Goal: Task Accomplishment & Management: Manage account settings

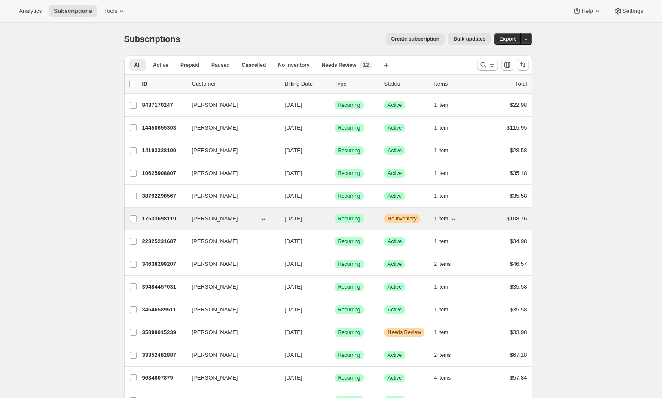
click at [179, 220] on p "17533698119" at bounding box center [163, 219] width 43 height 9
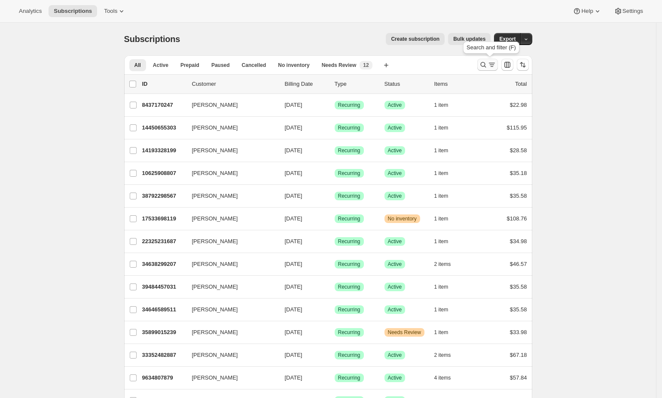
click at [484, 66] on icon "Search and filter results" at bounding box center [483, 65] width 9 height 9
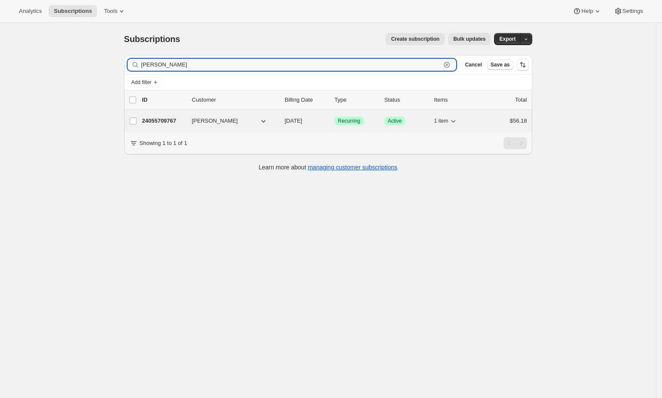
type input "cindy miller"
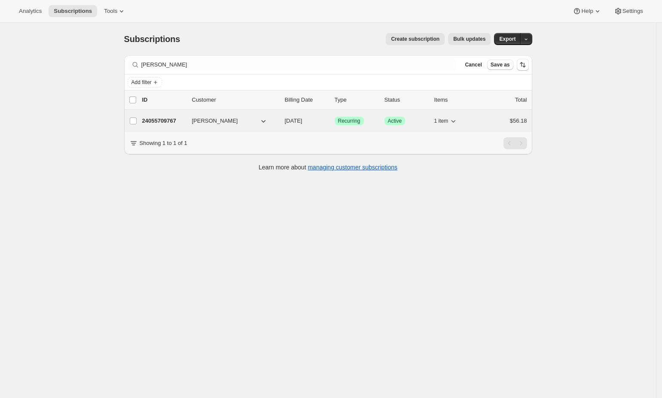
click at [204, 125] on span "Cindy Grace Miller" at bounding box center [215, 121] width 46 height 9
click at [184, 121] on p "24055709767" at bounding box center [163, 121] width 43 height 9
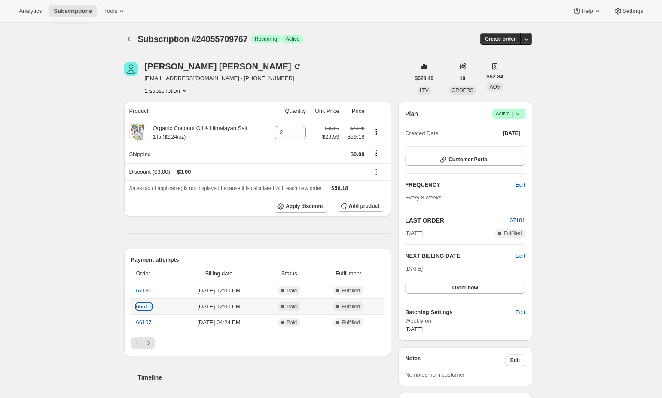
click at [152, 306] on link "66610" at bounding box center [143, 307] width 15 height 6
click at [152, 323] on link "66107" at bounding box center [143, 322] width 15 height 6
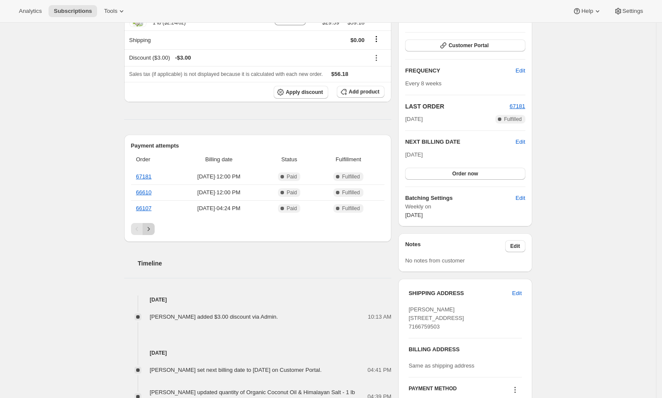
click at [150, 231] on icon "Next" at bounding box center [148, 229] width 9 height 9
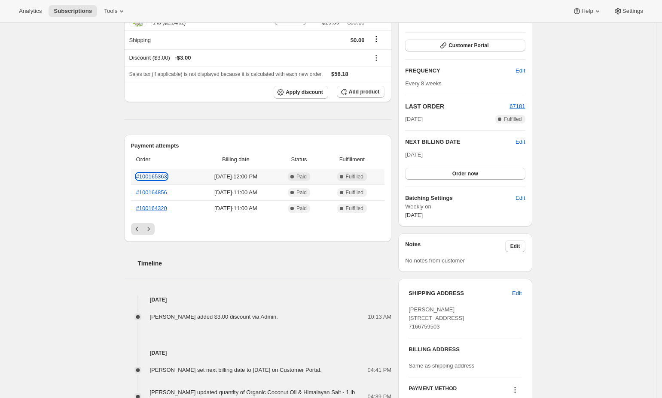
click at [167, 174] on link "#100165363" at bounding box center [151, 176] width 31 height 6
click at [154, 194] on link "#100164856" at bounding box center [151, 192] width 31 height 6
click at [158, 208] on link "#100164320" at bounding box center [151, 208] width 31 height 6
click at [150, 228] on icon "Next" at bounding box center [148, 229] width 9 height 9
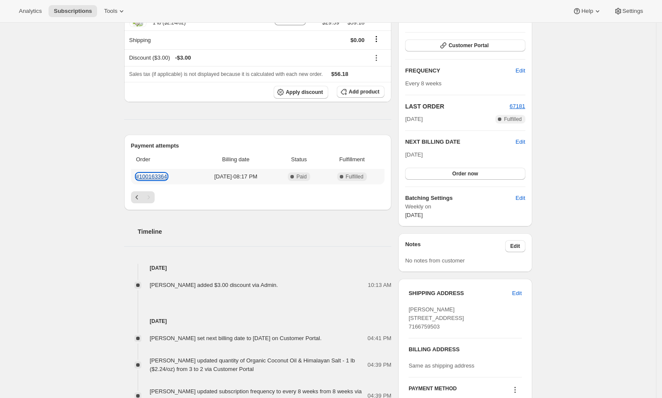
click at [164, 177] on link "#100163364" at bounding box center [151, 176] width 31 height 6
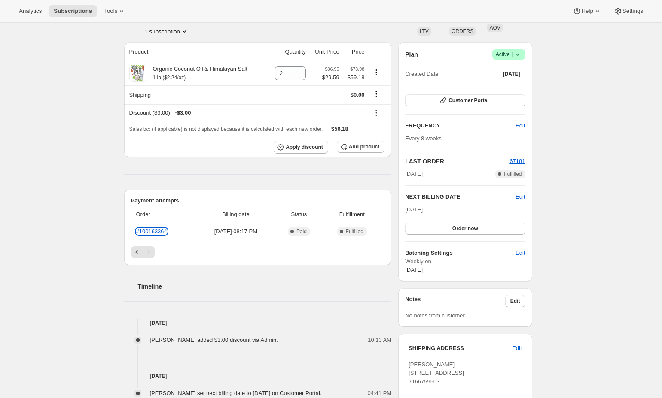
scroll to position [0, 0]
